Goal: Task Accomplishment & Management: Use online tool/utility

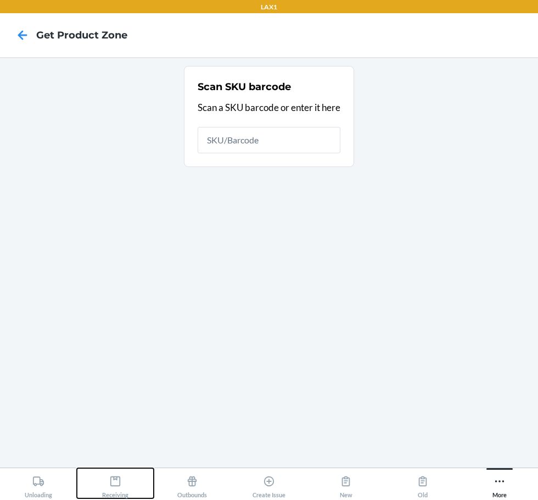
drag, startPoint x: 115, startPoint y: 483, endPoint x: 135, endPoint y: 451, distance: 37.2
click at [116, 480] on icon at bounding box center [115, 481] width 12 height 12
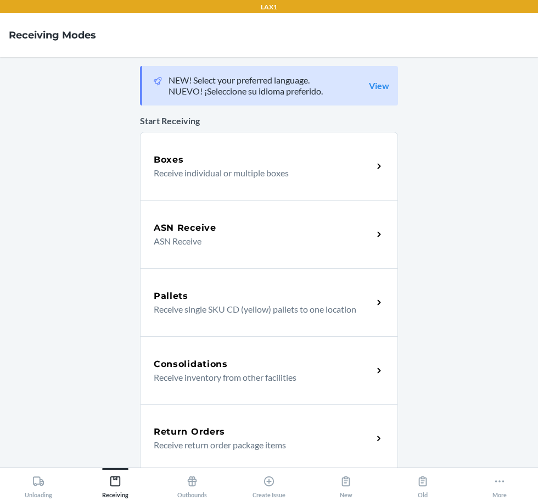
click at [164, 430] on h5 "Return Orders" at bounding box center [189, 431] width 71 height 13
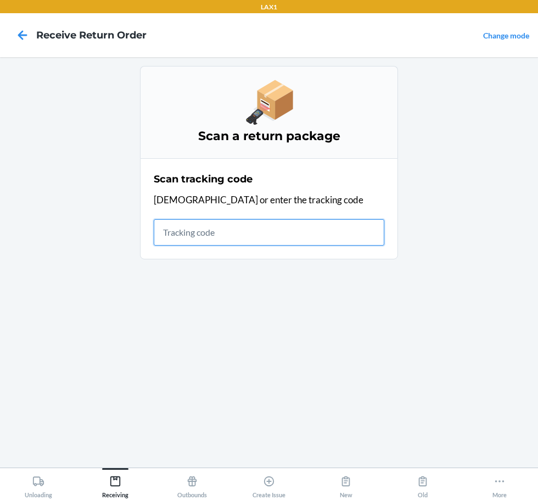
click at [210, 241] on input "text" at bounding box center [269, 232] width 231 height 26
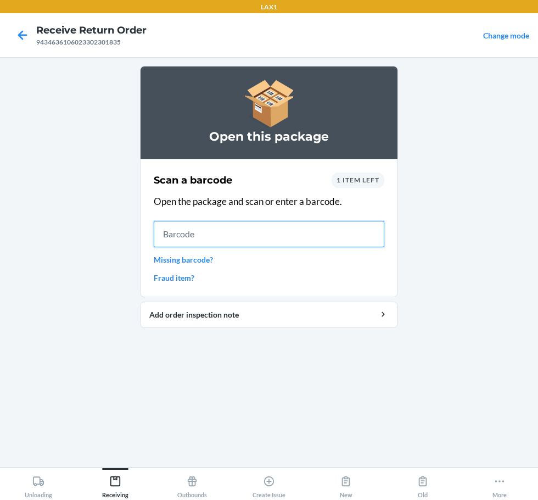
click at [163, 237] on input "text" at bounding box center [269, 234] width 231 height 26
